Goal: Navigation & Orientation: Find specific page/section

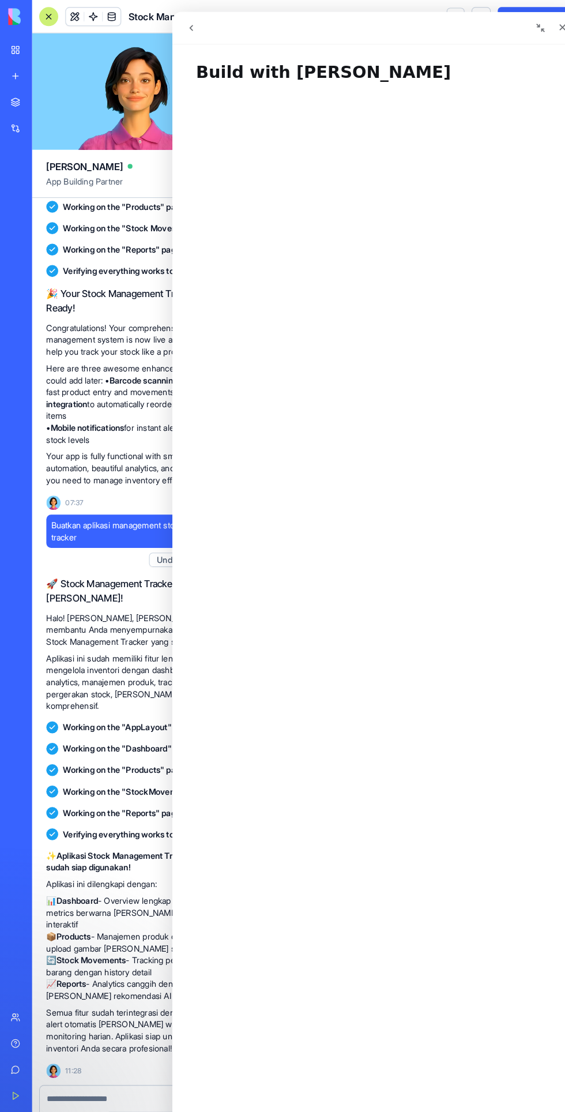
click at [190, 27] on icon "go back" at bounding box center [190, 26] width 9 height 9
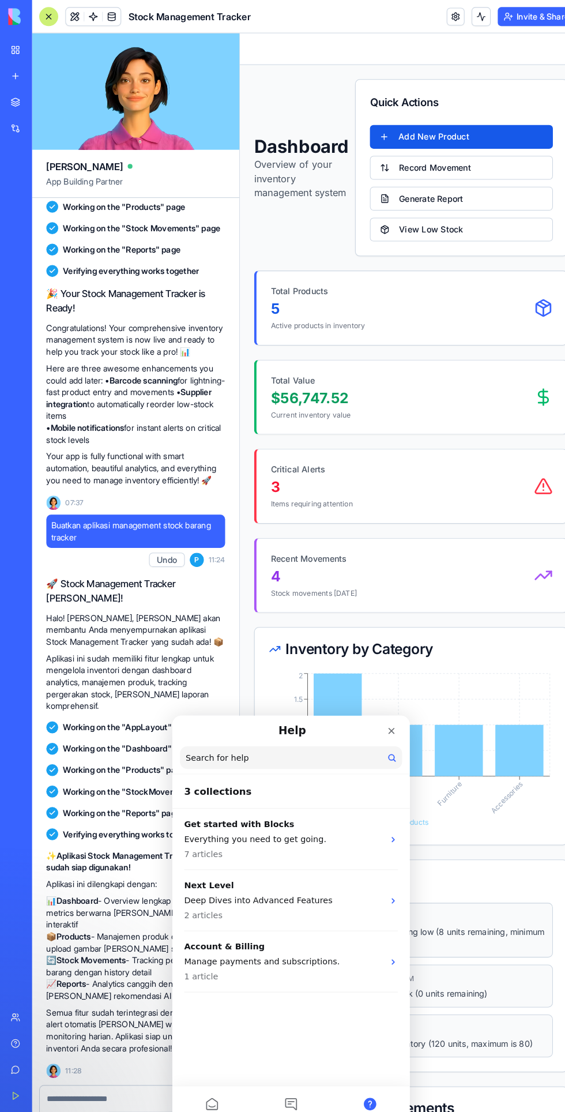
click at [392, 735] on div "Close" at bounding box center [384, 730] width 21 height 21
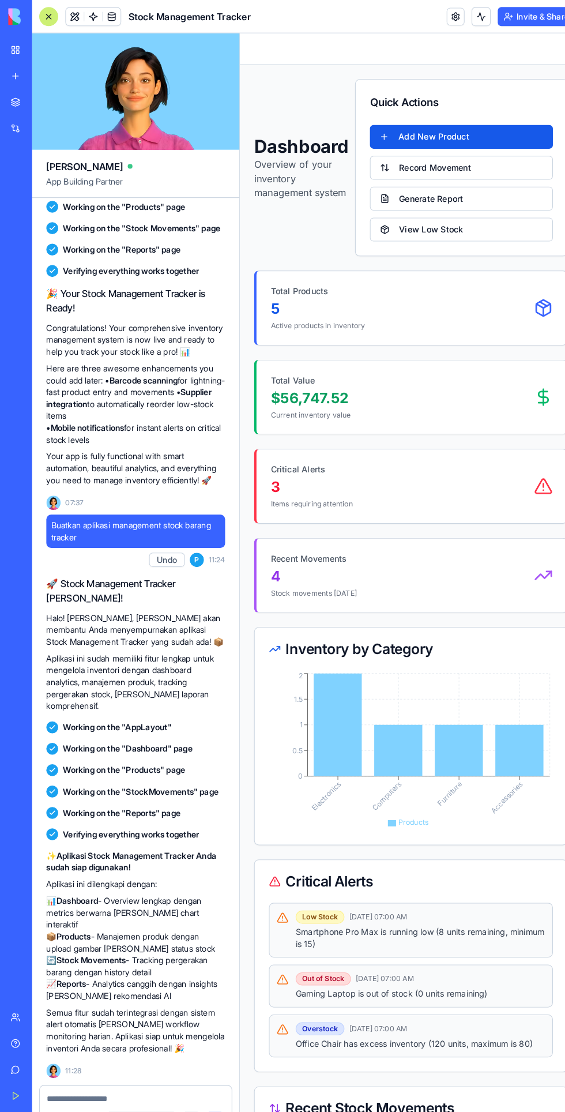
click at [322, 305] on p "5" at bounding box center [398, 300] width 256 height 18
click at [397, 187] on button "Generate Report" at bounding box center [455, 193] width 178 height 23
click at [402, 159] on button "Record Movement" at bounding box center [455, 163] width 178 height 23
click at [412, 193] on button "Generate Report" at bounding box center [455, 193] width 178 height 23
click at [401, 220] on button "View Low Stock" at bounding box center [455, 223] width 178 height 23
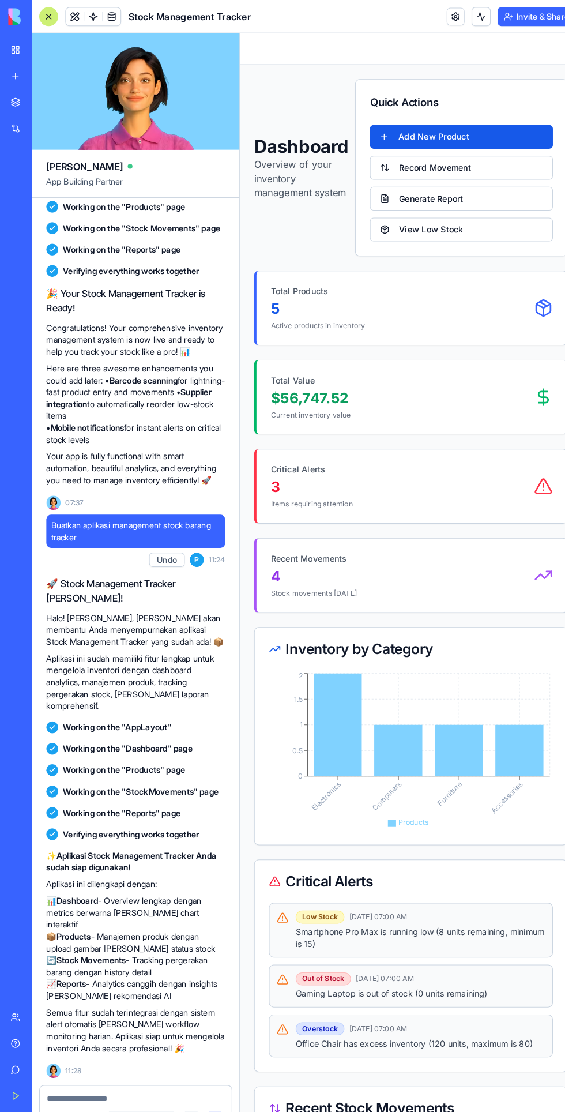
click at [395, 189] on button "Generate Report" at bounding box center [455, 193] width 178 height 23
click at [401, 136] on button "Add New Product" at bounding box center [455, 133] width 178 height 23
click at [465, 321] on p "Active products in inventory" at bounding box center [398, 316] width 256 height 9
click at [489, 162] on button "Record Movement" at bounding box center [455, 163] width 178 height 23
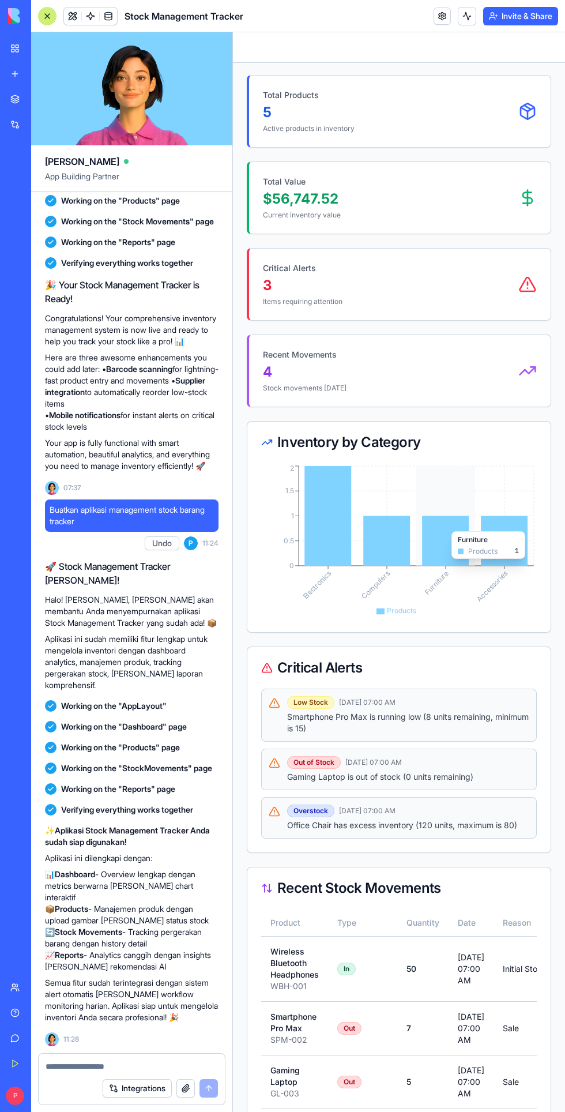
scroll to position [347, 0]
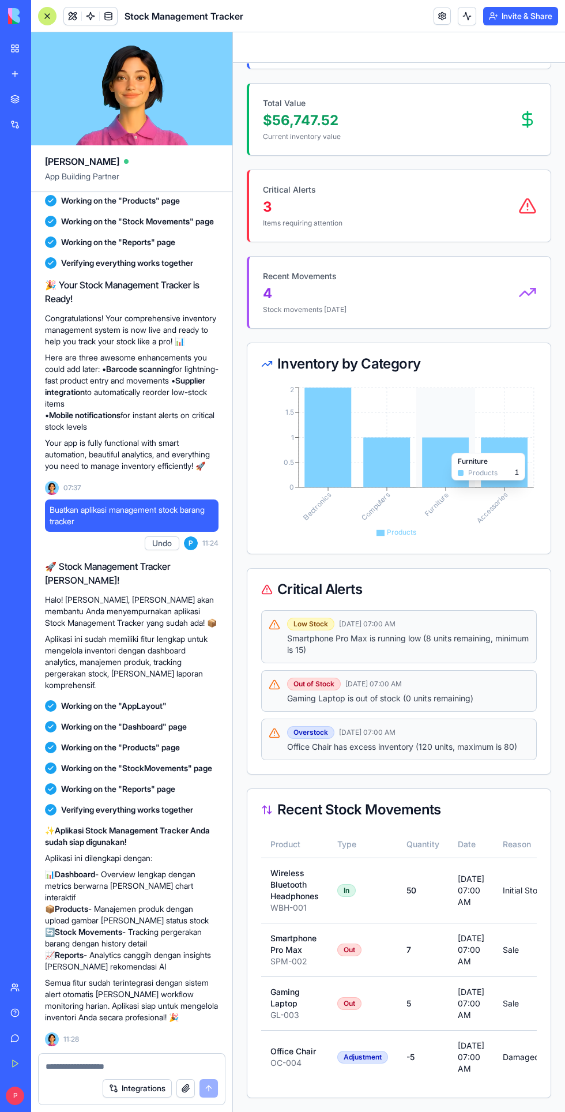
click at [21, 1060] on link "Get Started" at bounding box center [26, 1063] width 46 height 23
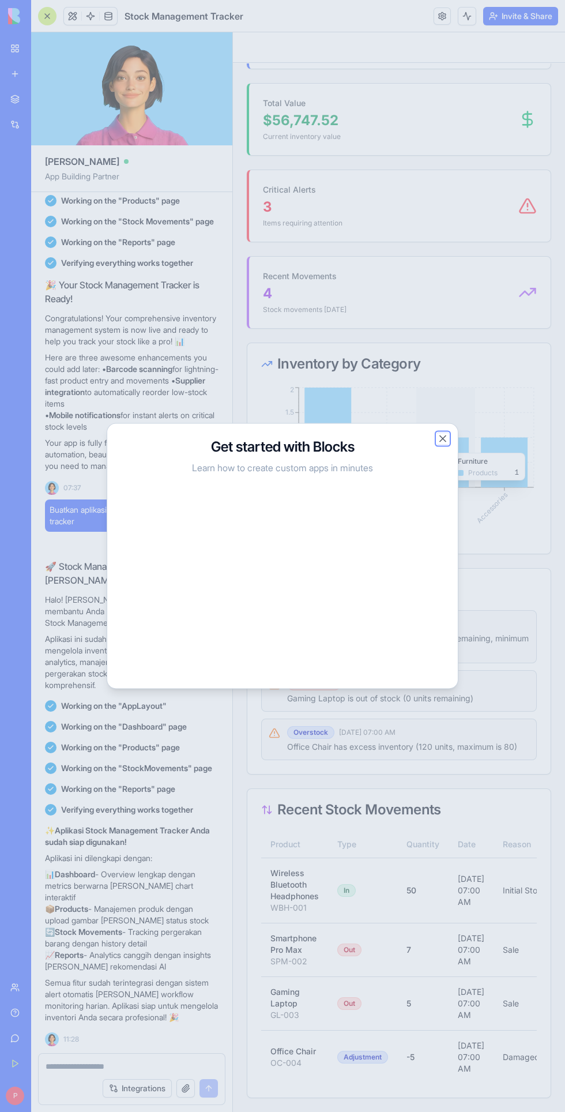
click at [443, 444] on button "Close" at bounding box center [443, 439] width 12 height 12
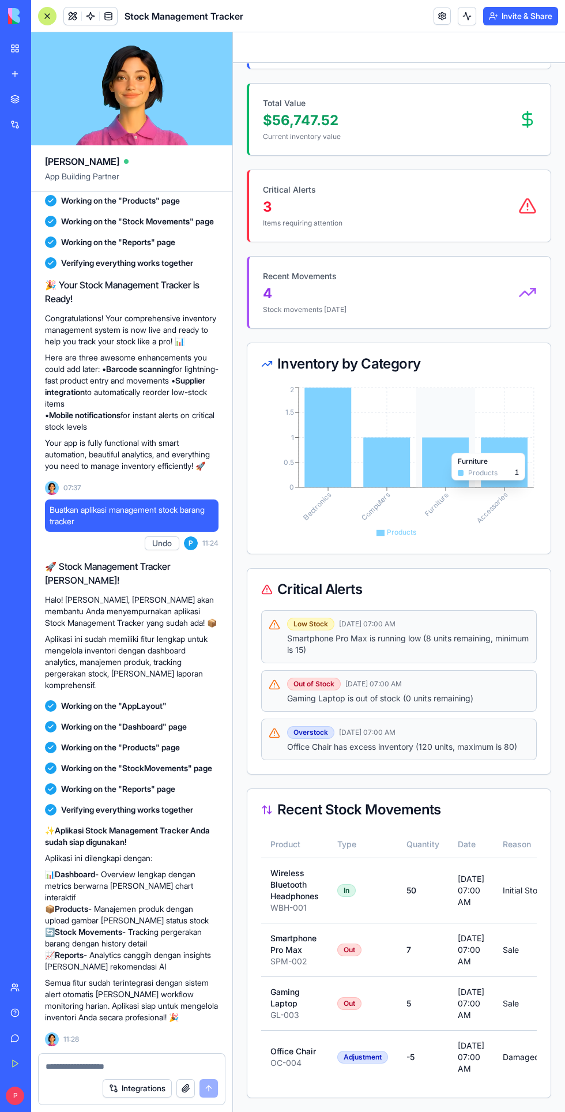
click at [19, 51] on link "My Workspace" at bounding box center [26, 48] width 46 height 23
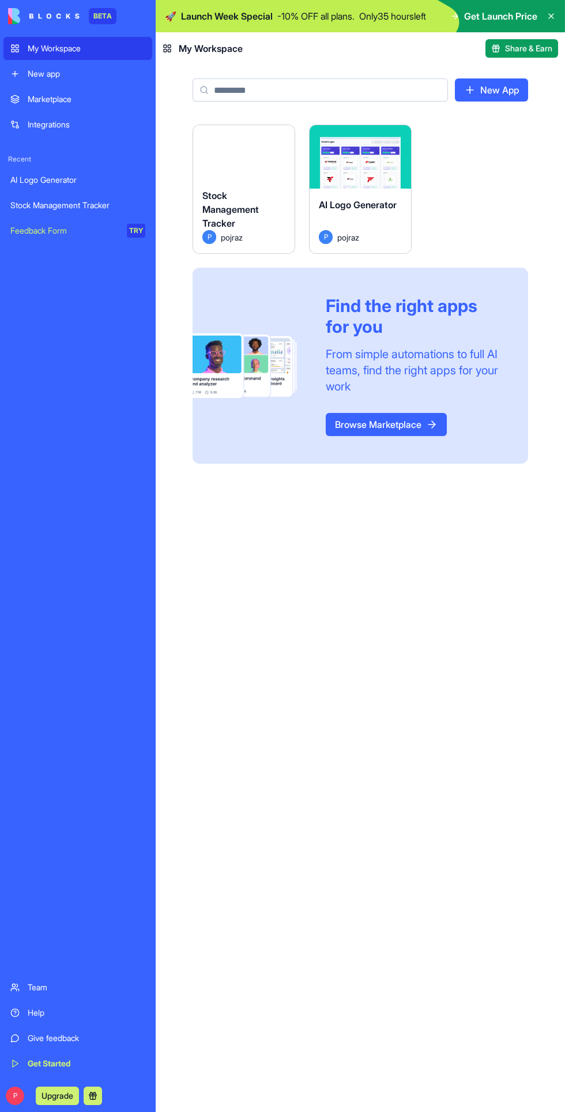
click at [74, 17] on img at bounding box center [44, 16] width 72 height 16
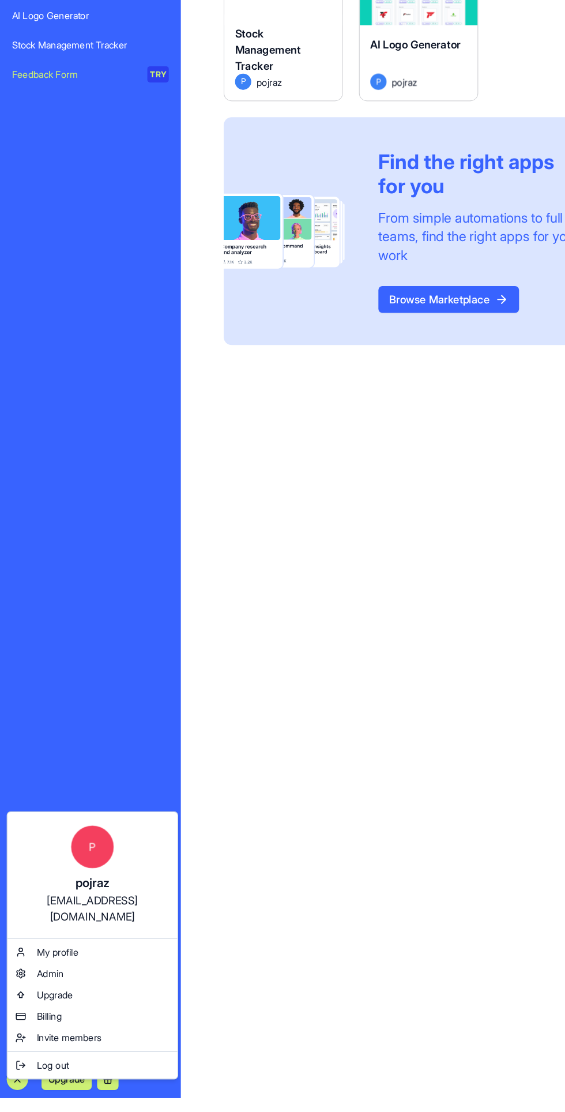
click at [14, 1097] on html "BETA My Workspace New app Marketplace Integrations Recent AI Logo Generator Sto…" at bounding box center [282, 556] width 565 height 1112
click at [21, 1033] on div "Billing" at bounding box center [80, 1042] width 142 height 18
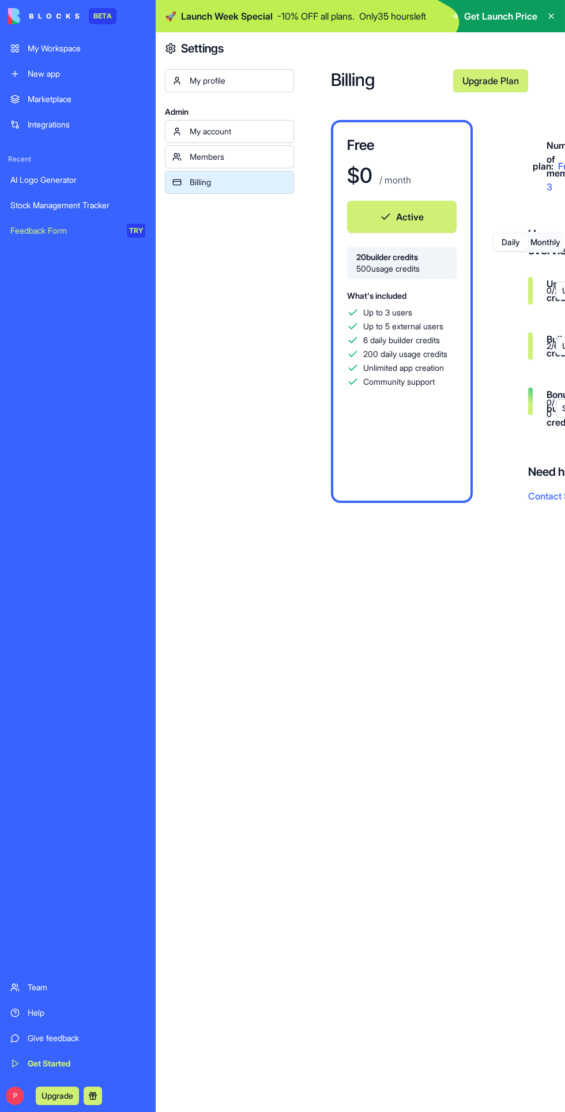
click at [200, 163] on link "Members" at bounding box center [229, 156] width 129 height 23
click at [203, 81] on div "My profile" at bounding box center [238, 81] width 97 height 12
click at [221, 79] on div "My profile" at bounding box center [238, 81] width 97 height 12
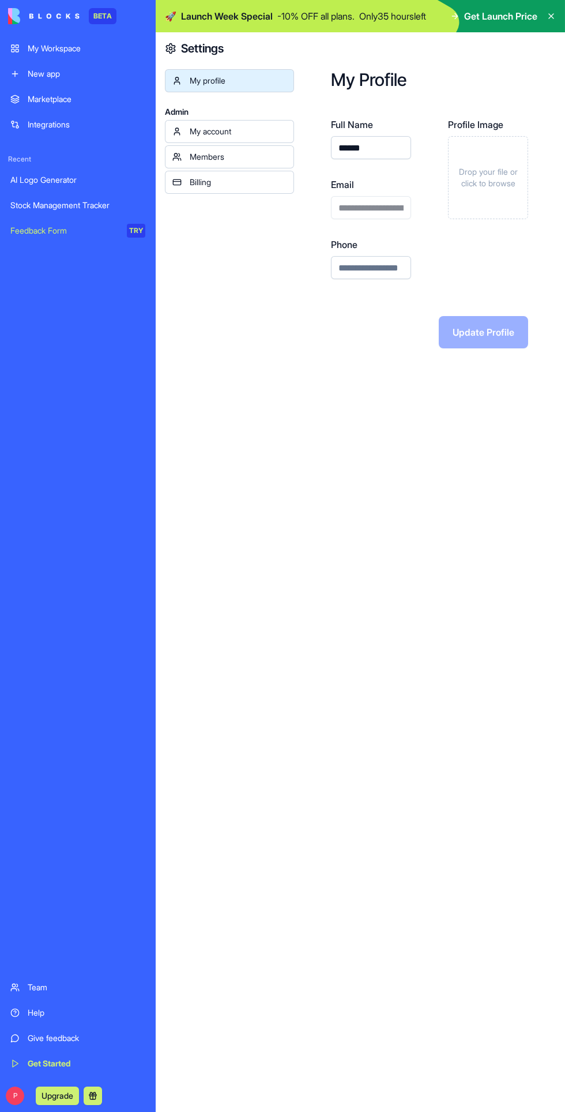
click at [36, 1095] on button "Upgrade" at bounding box center [57, 1096] width 43 height 18
click at [21, 1072] on link "Get Started" at bounding box center [77, 1063] width 149 height 23
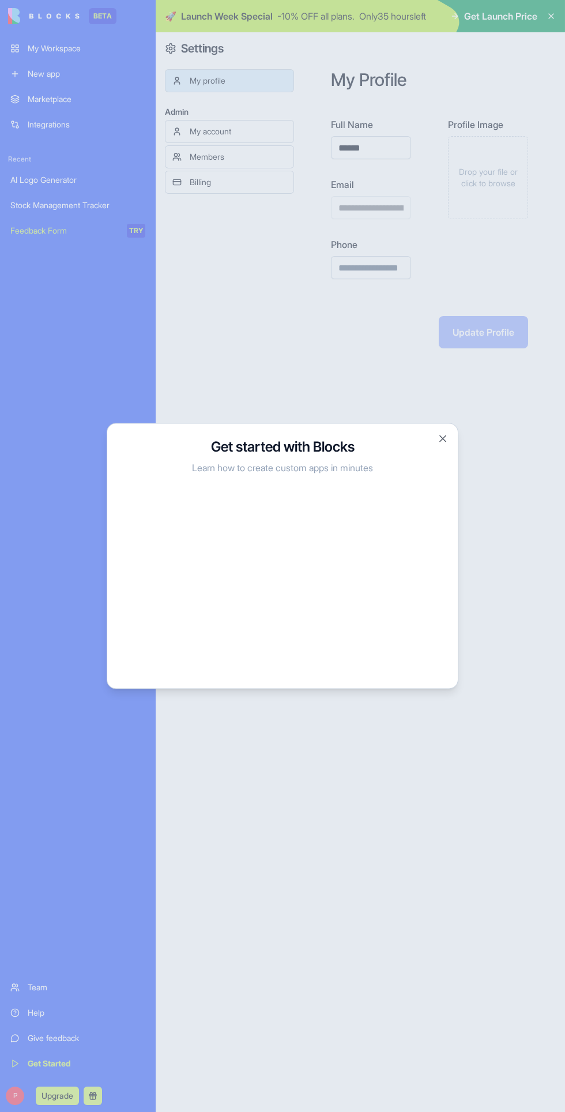
click at [321, 931] on div at bounding box center [282, 556] width 565 height 1112
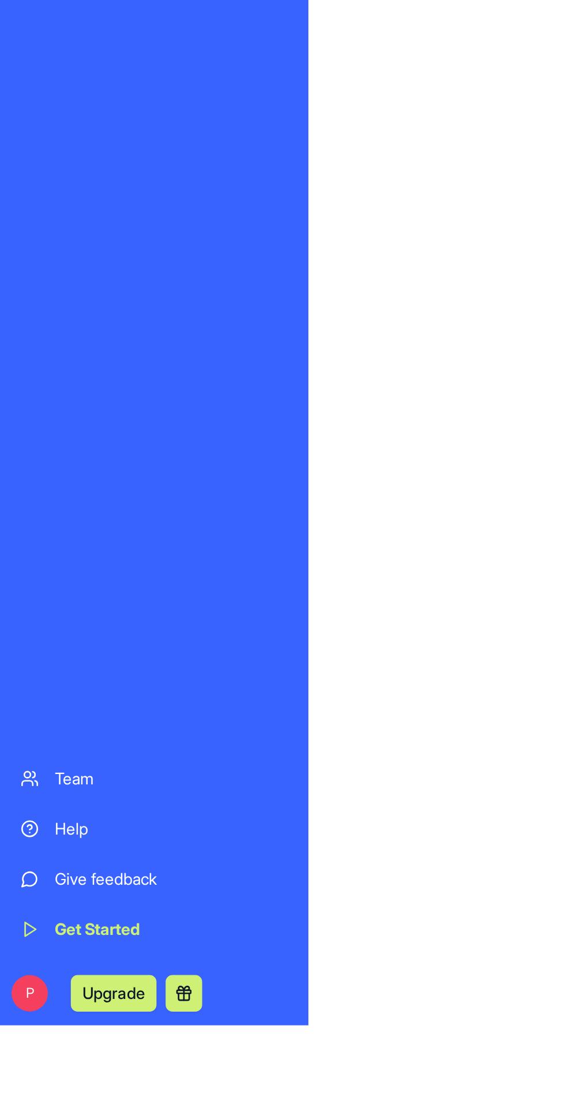
click at [18, 1098] on span "P" at bounding box center [15, 1096] width 18 height 18
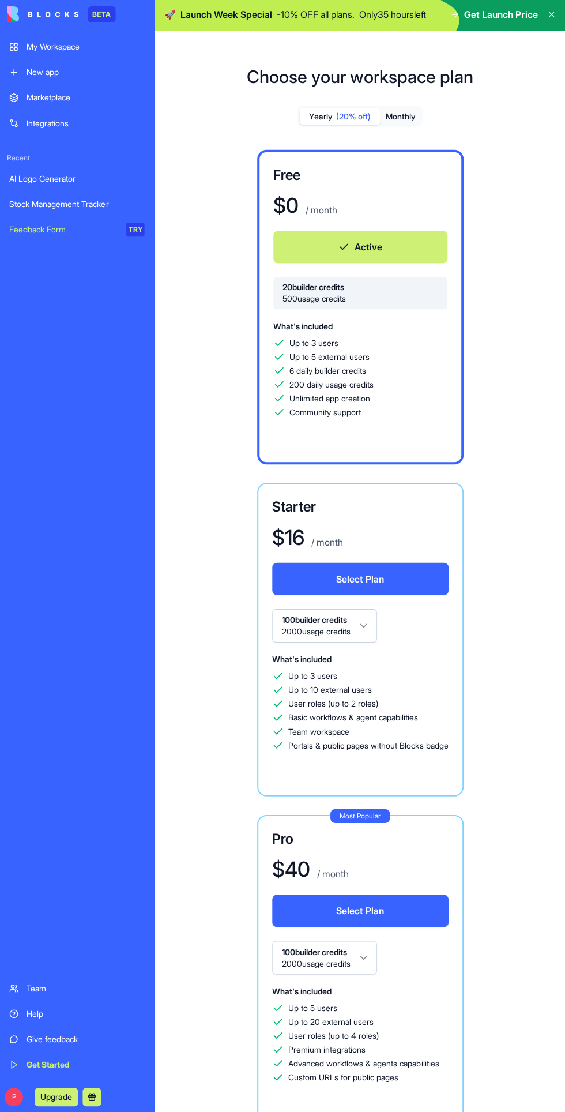
click at [51, 46] on div "My Workspace" at bounding box center [87, 49] width 118 height 12
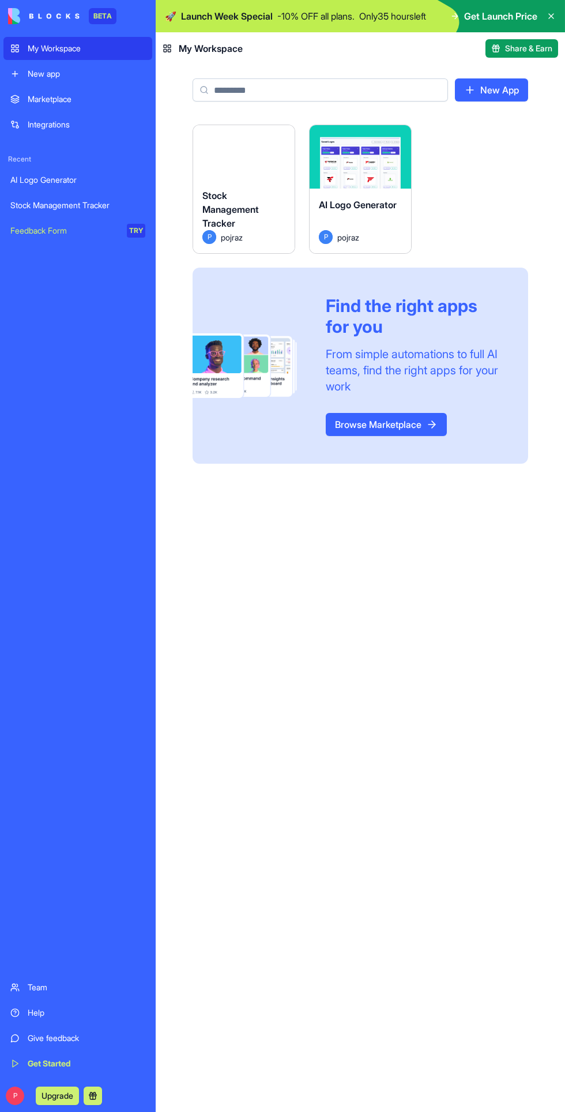
click at [115, 1064] on div "Get Started" at bounding box center [87, 1064] width 118 height 12
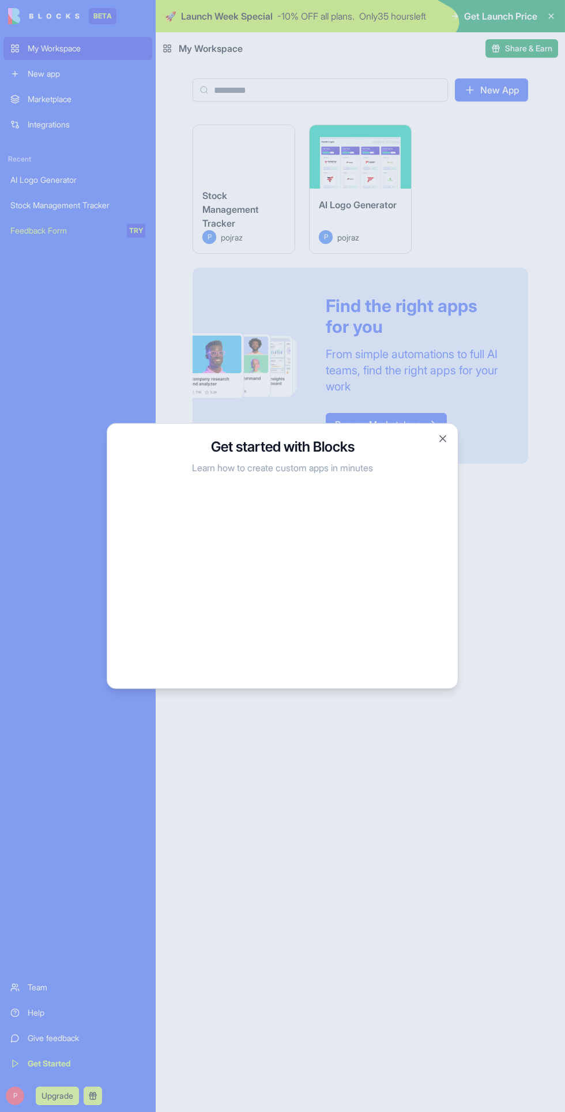
click at [435, 813] on div at bounding box center [282, 556] width 565 height 1112
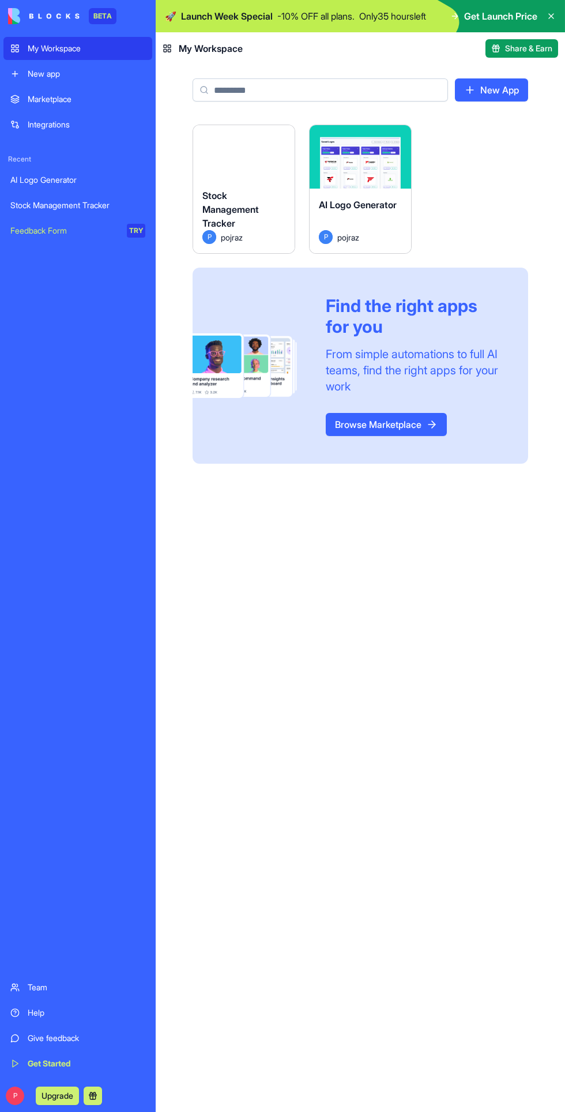
click at [108, 1090] on div "P Upgrade" at bounding box center [77, 1096] width 149 height 32
click at [98, 1095] on button at bounding box center [93, 1096] width 18 height 18
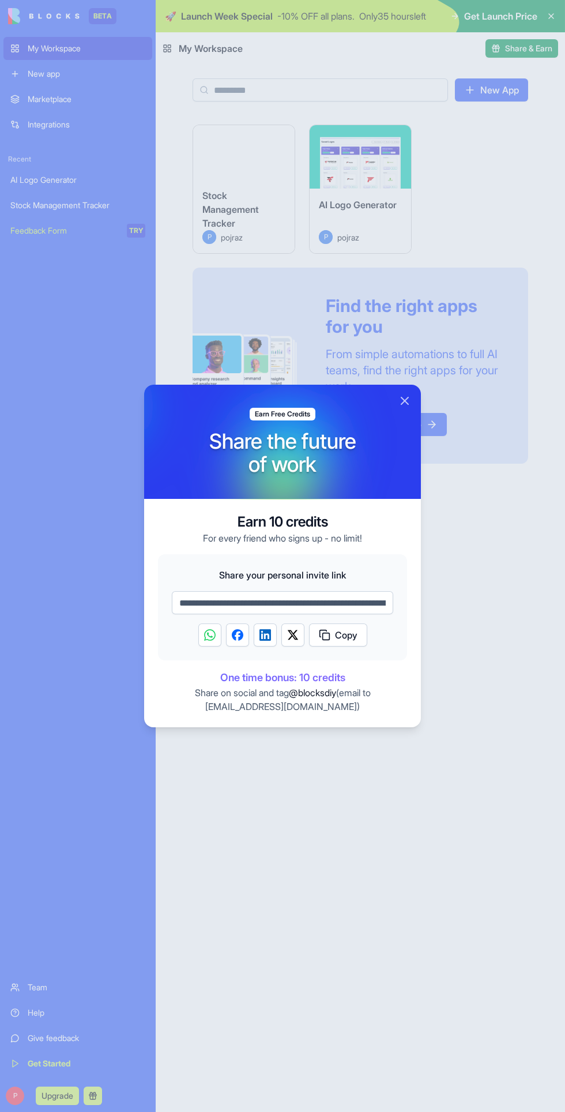
click at [434, 767] on div at bounding box center [282, 556] width 565 height 1112
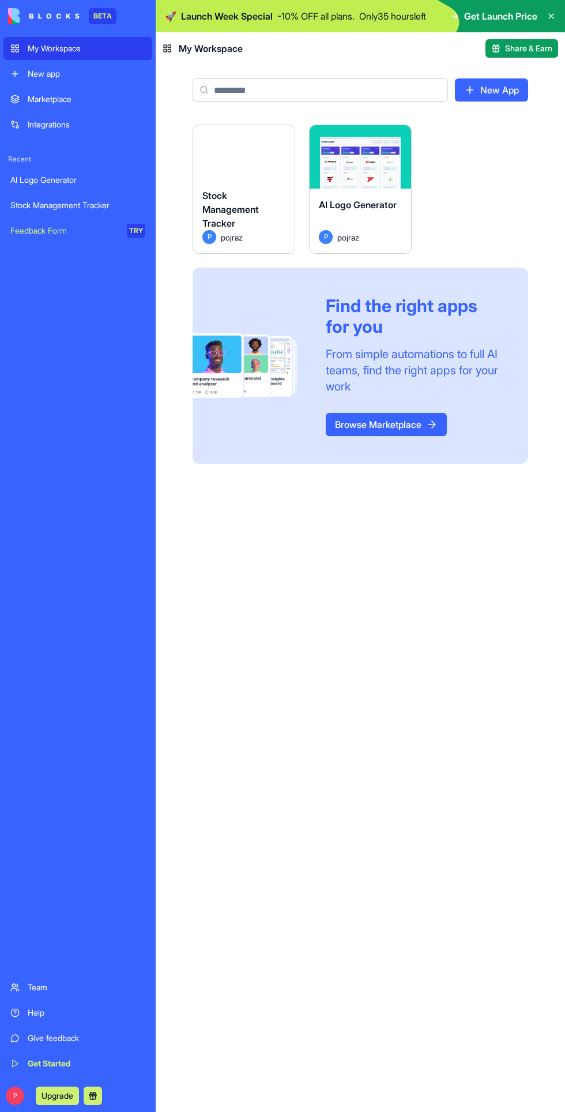
click at [39, 96] on div "Marketplace" at bounding box center [87, 99] width 118 height 12
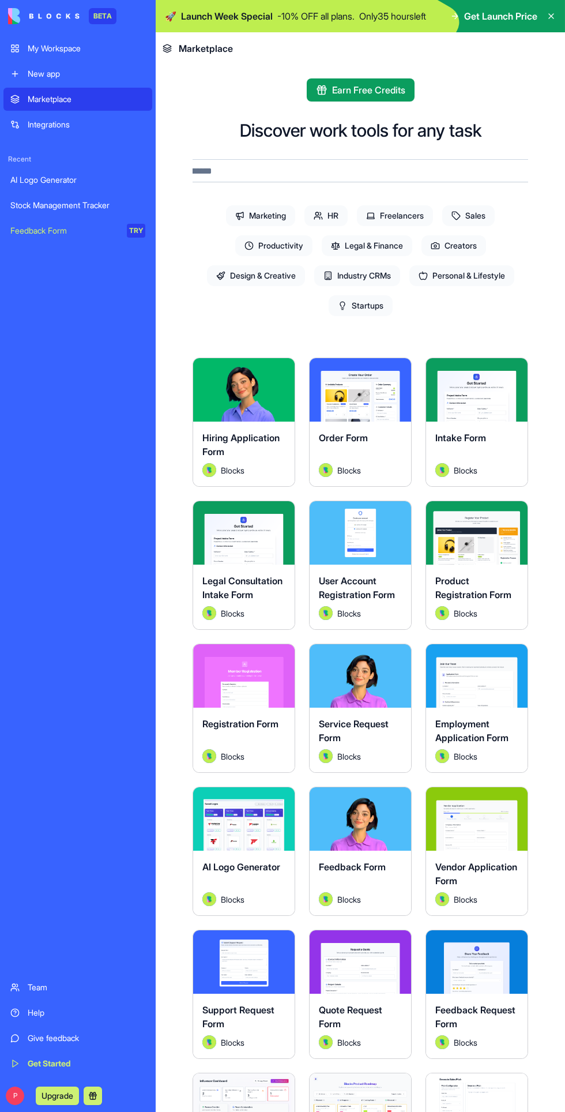
click at [40, 130] on link "Integrations" at bounding box center [77, 124] width 149 height 23
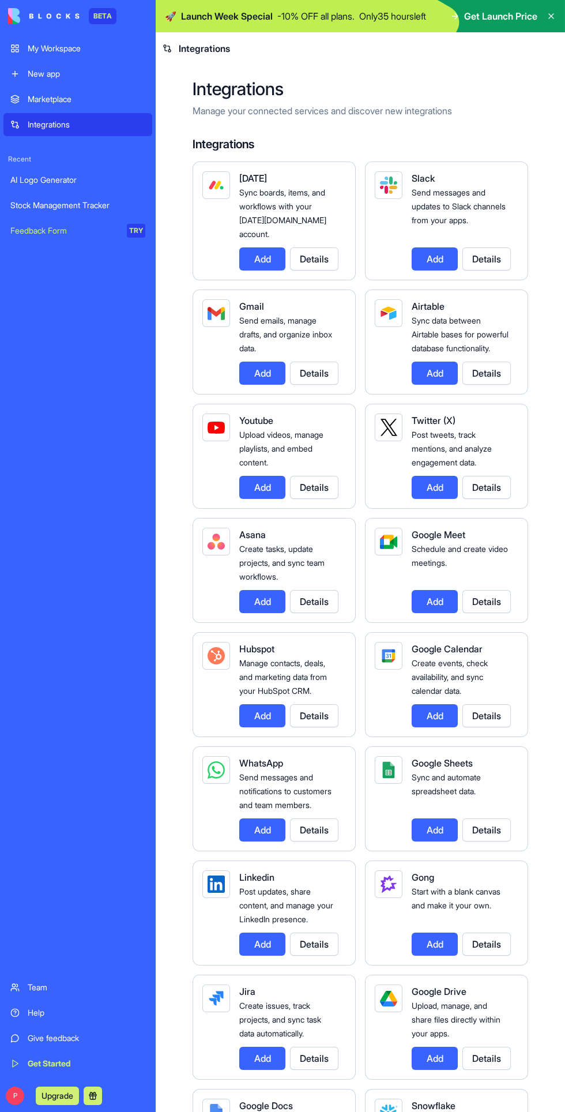
click at [29, 77] on div "New app" at bounding box center [87, 74] width 118 height 12
